Goal: Navigation & Orientation: Find specific page/section

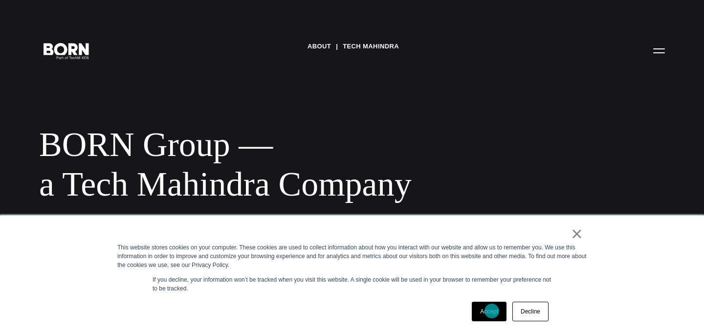
click at [492, 311] on link "Accept" at bounding box center [489, 312] width 35 height 20
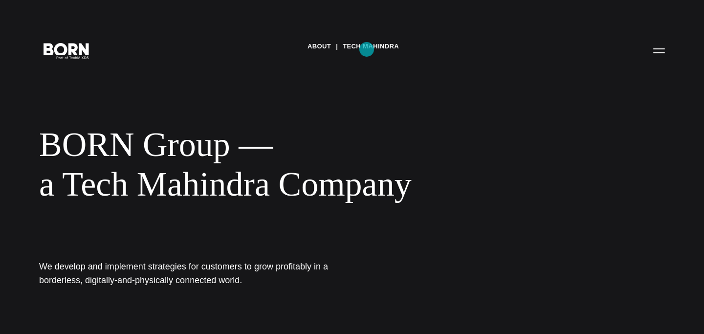
click at [366, 49] on link "Tech Mahindra" at bounding box center [371, 46] width 56 height 15
click at [317, 53] on link "About" at bounding box center [318, 46] width 23 height 15
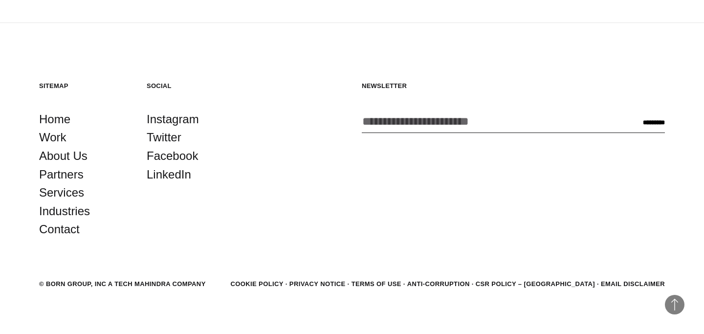
scroll to position [3298, 0]
